Goal: Task Accomplishment & Management: Complete application form

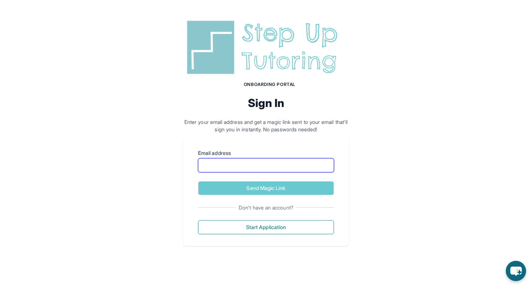
click at [242, 169] on input "Email address" at bounding box center [266, 165] width 136 height 14
click at [273, 131] on p "Enter your email address and get a magic link sent to your email that'll sign y…" at bounding box center [265, 126] width 165 height 15
click at [238, 164] on input "Email address" at bounding box center [266, 165] width 136 height 14
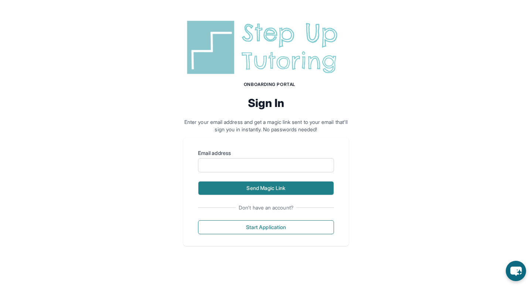
click at [263, 190] on button "Send Magic Link" at bounding box center [266, 188] width 136 height 14
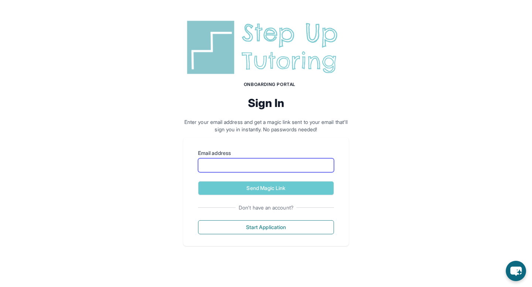
click at [219, 162] on input "Email address" at bounding box center [266, 165] width 136 height 14
type input "**********"
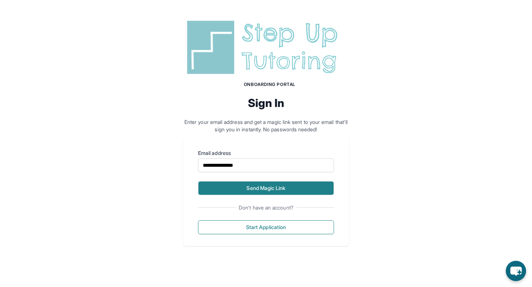
click at [260, 192] on button "Send Magic Link" at bounding box center [266, 188] width 136 height 14
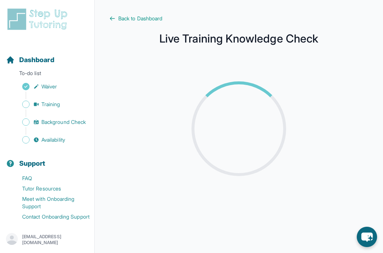
click at [150, 113] on div at bounding box center [238, 129] width 235 height 130
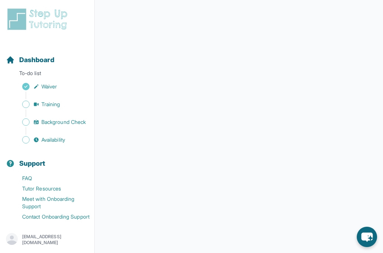
scroll to position [140, 0]
click at [64, 107] on link "Training" at bounding box center [50, 104] width 88 height 10
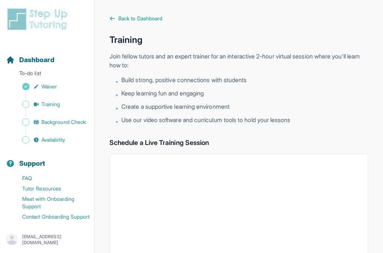
scroll to position [7, 0]
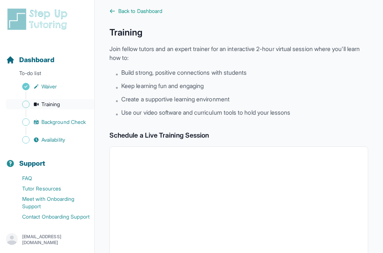
click at [50, 105] on span "Training" at bounding box center [50, 103] width 19 height 7
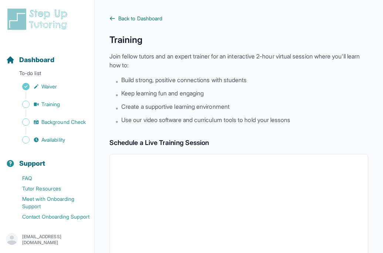
click at [146, 18] on span "Back to Dashboard" at bounding box center [140, 18] width 44 height 7
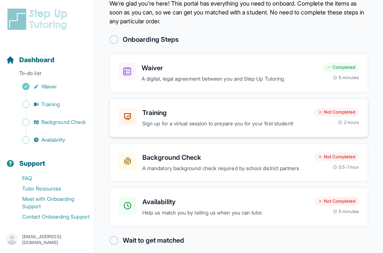
scroll to position [28, 0]
click at [328, 111] on div "Not Completed" at bounding box center [336, 111] width 45 height 9
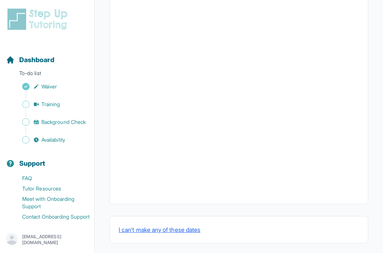
scroll to position [276, 0]
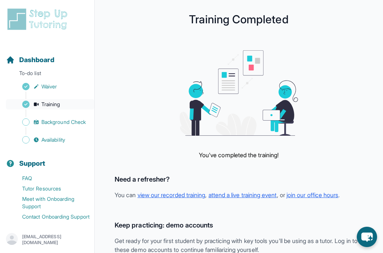
click at [49, 103] on span "Training" at bounding box center [50, 103] width 19 height 7
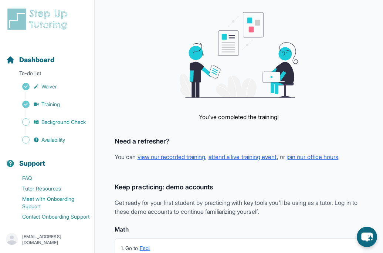
scroll to position [41, 0]
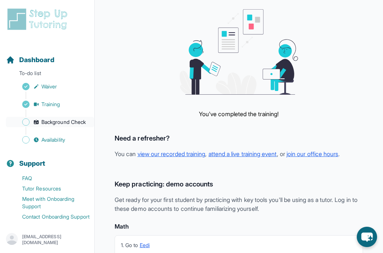
click at [49, 122] on span "Background Check" at bounding box center [63, 121] width 44 height 7
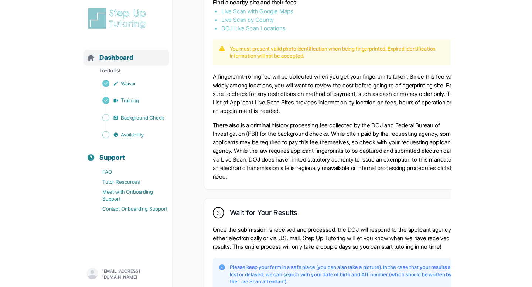
scroll to position [464, 0]
